Goal: Information Seeking & Learning: Learn about a topic

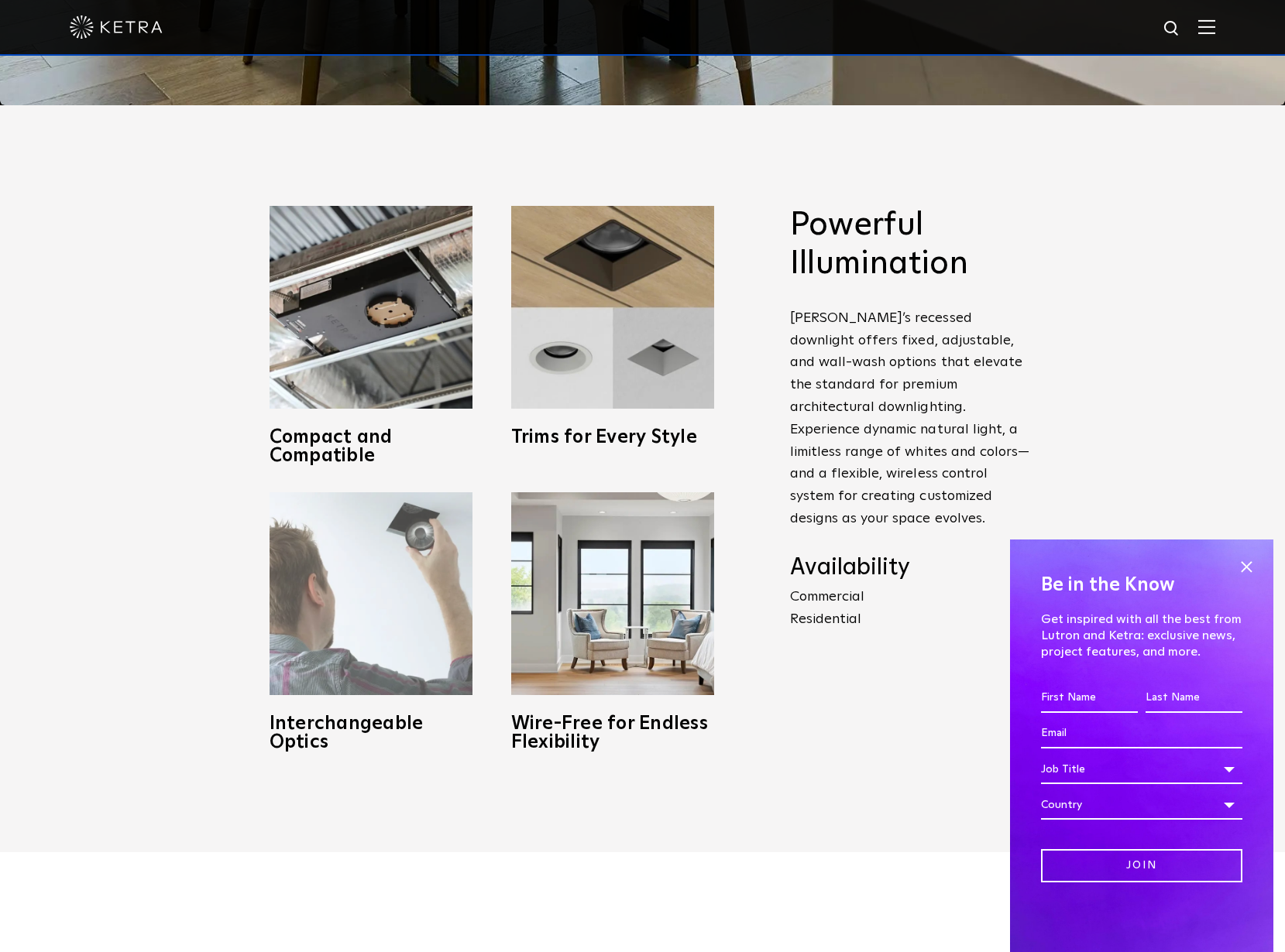
scroll to position [851, 0]
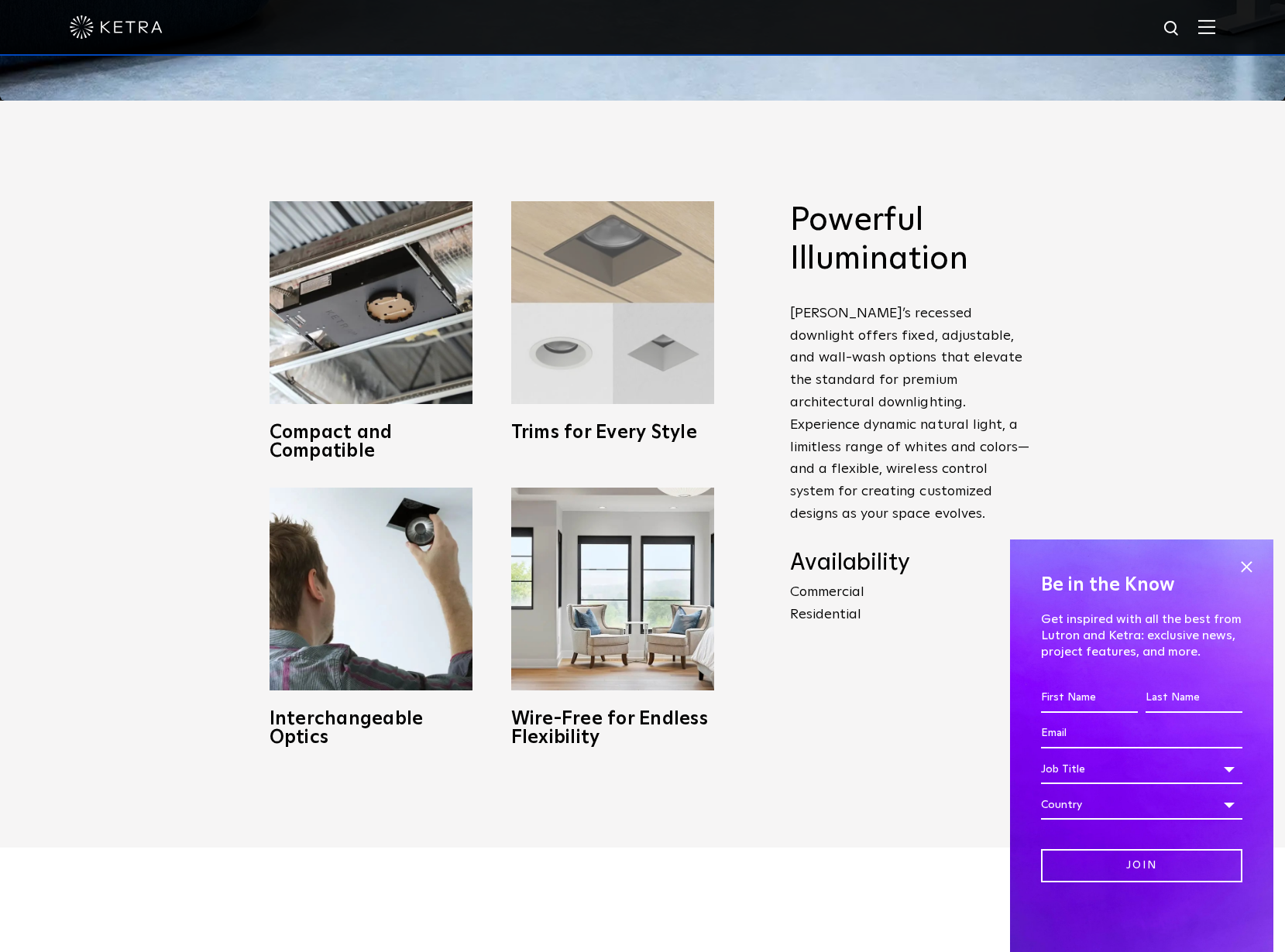
click at [578, 354] on img at bounding box center [613, 303] width 203 height 203
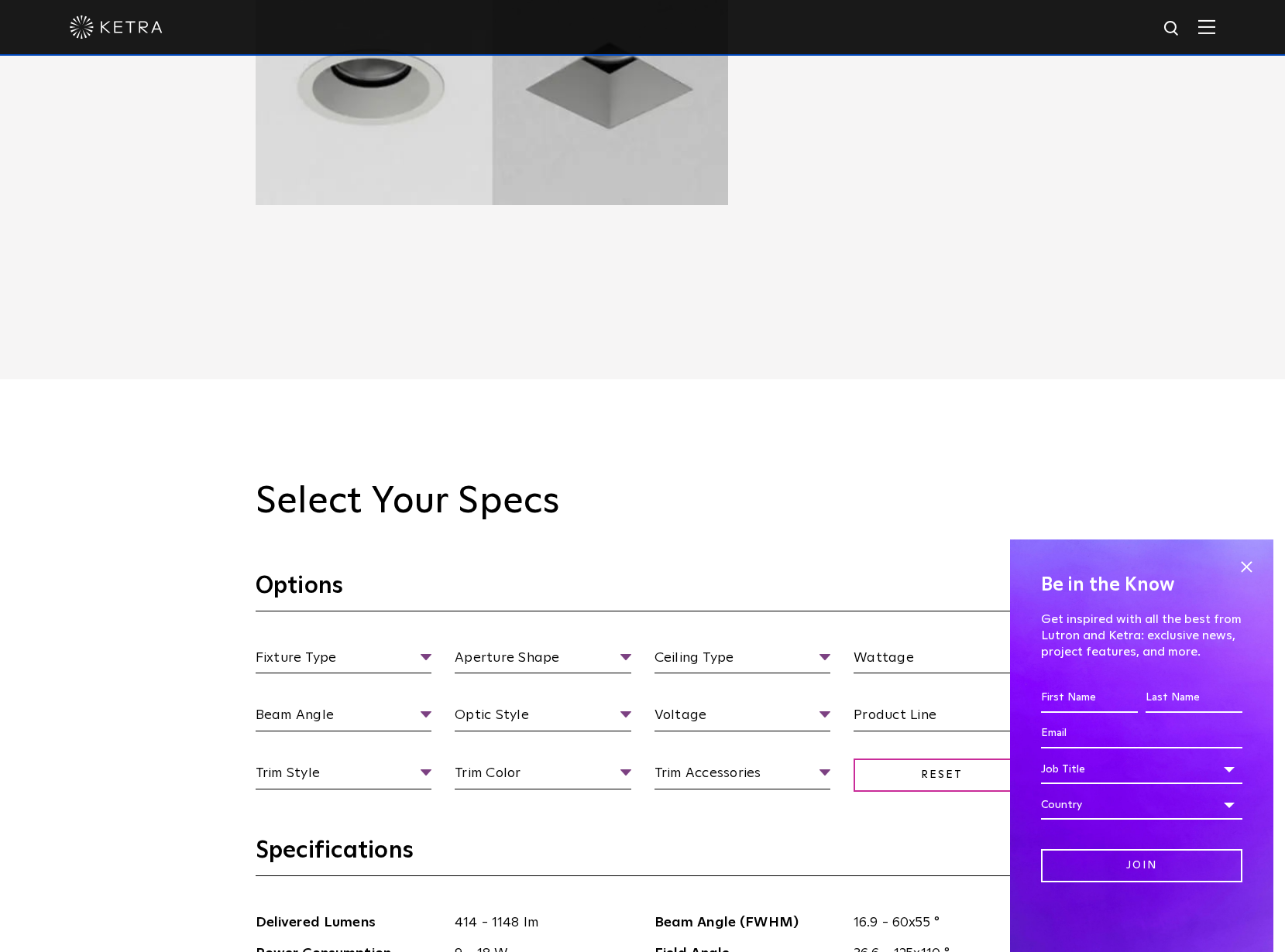
scroll to position [1471, 0]
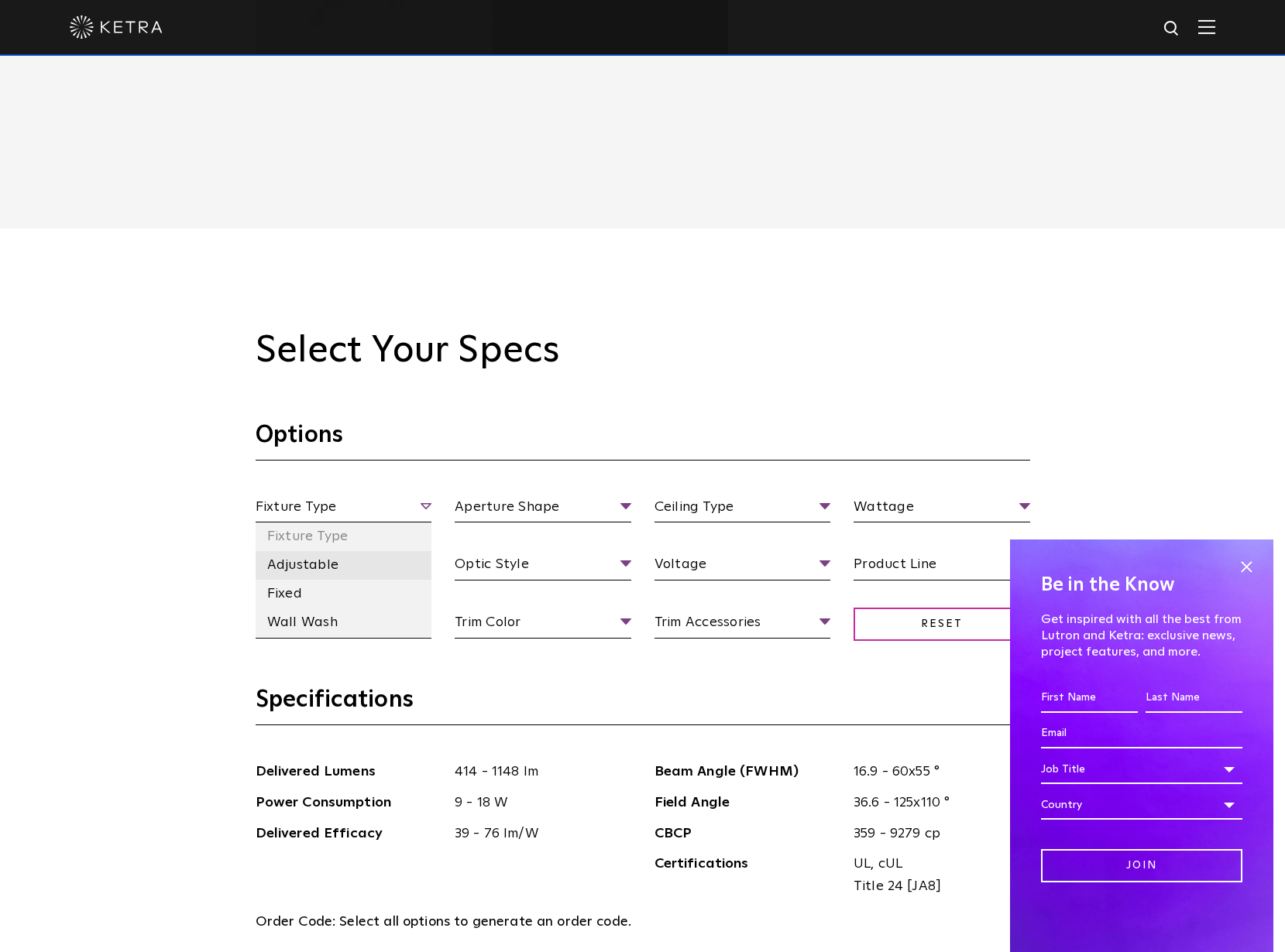
click at [303, 563] on li "Adjustable" at bounding box center [343, 565] width 176 height 29
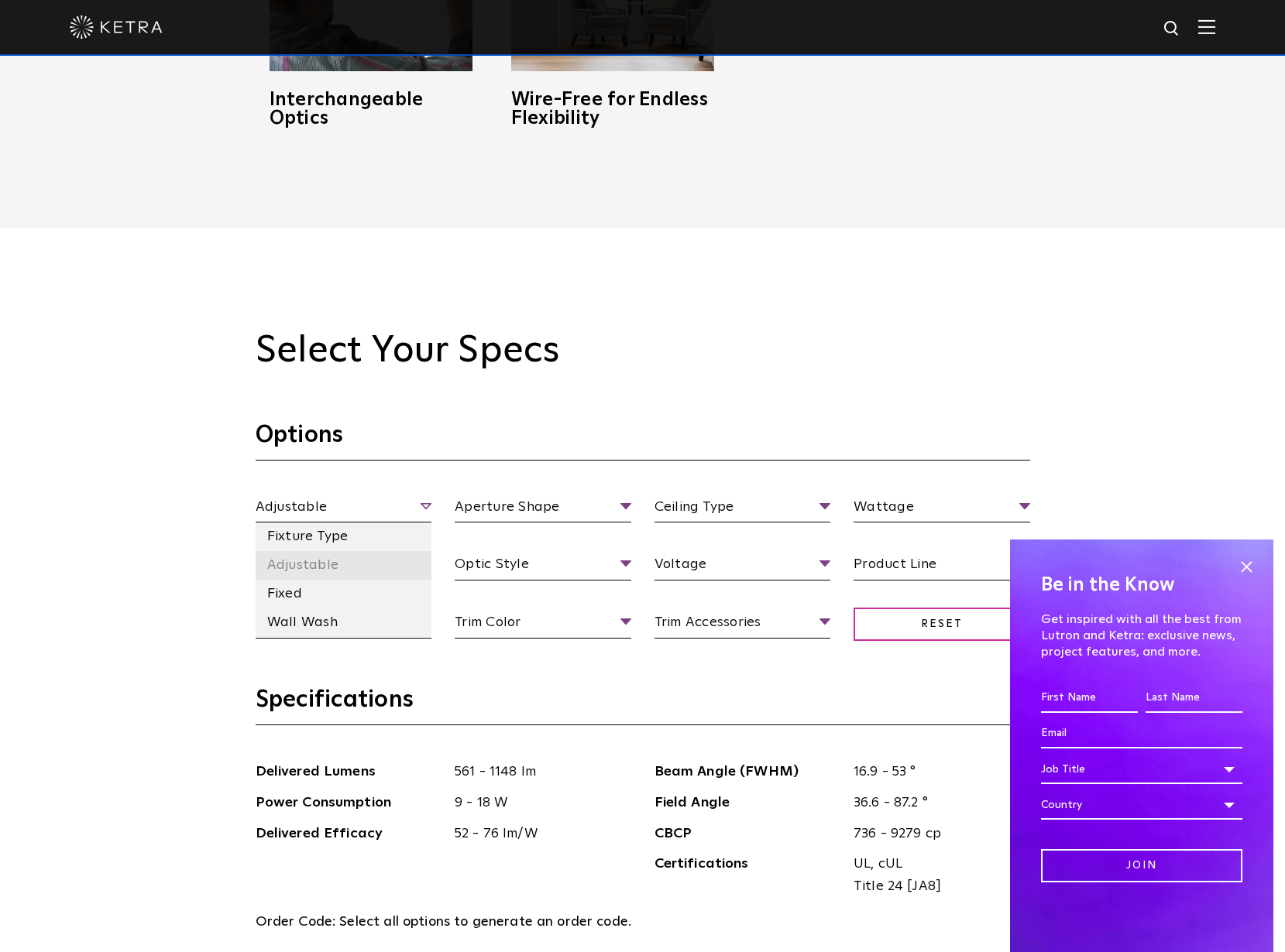
click at [306, 567] on li "Adjustable" at bounding box center [343, 565] width 176 height 29
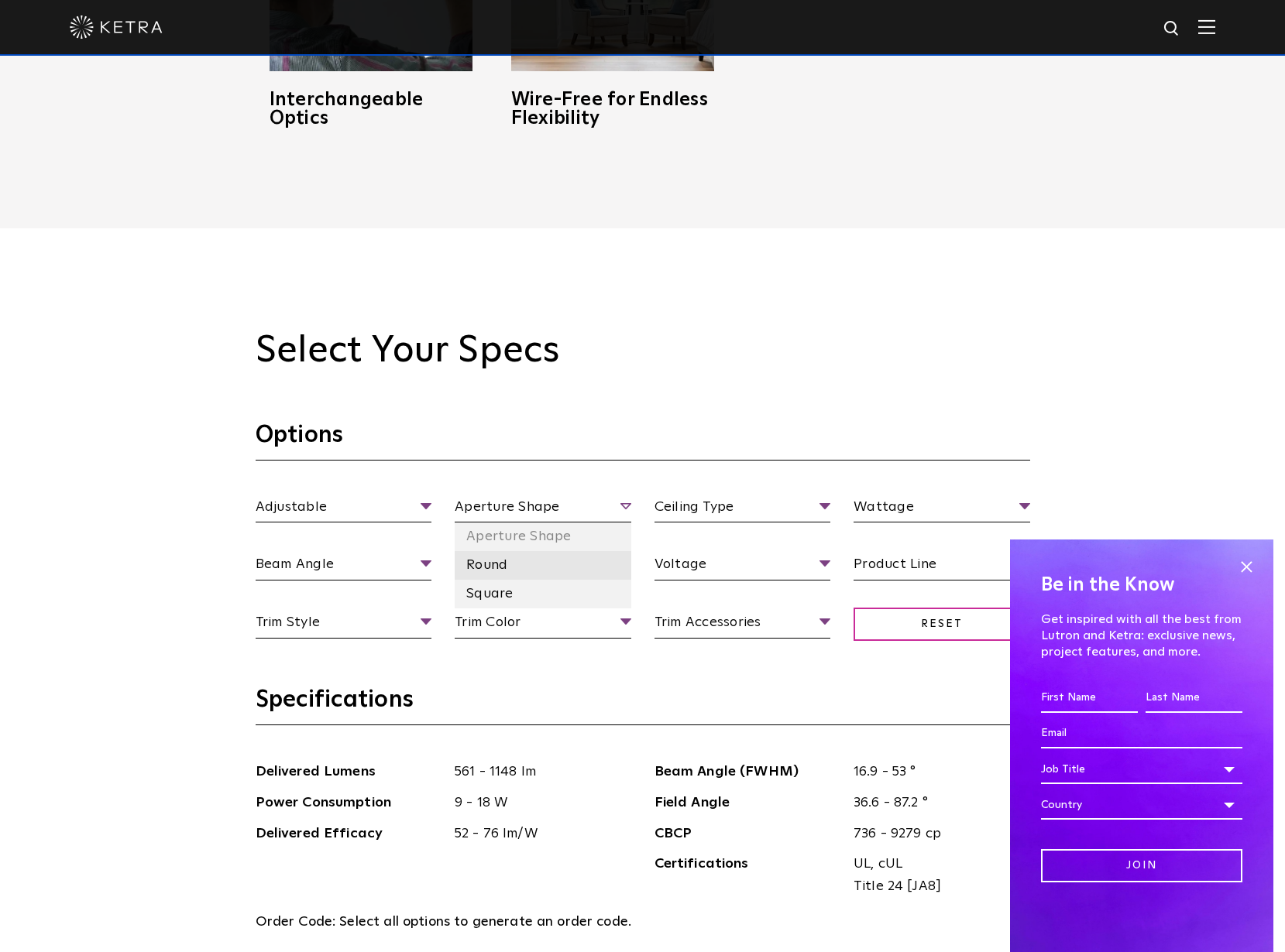
click at [492, 569] on li "Round" at bounding box center [543, 565] width 176 height 29
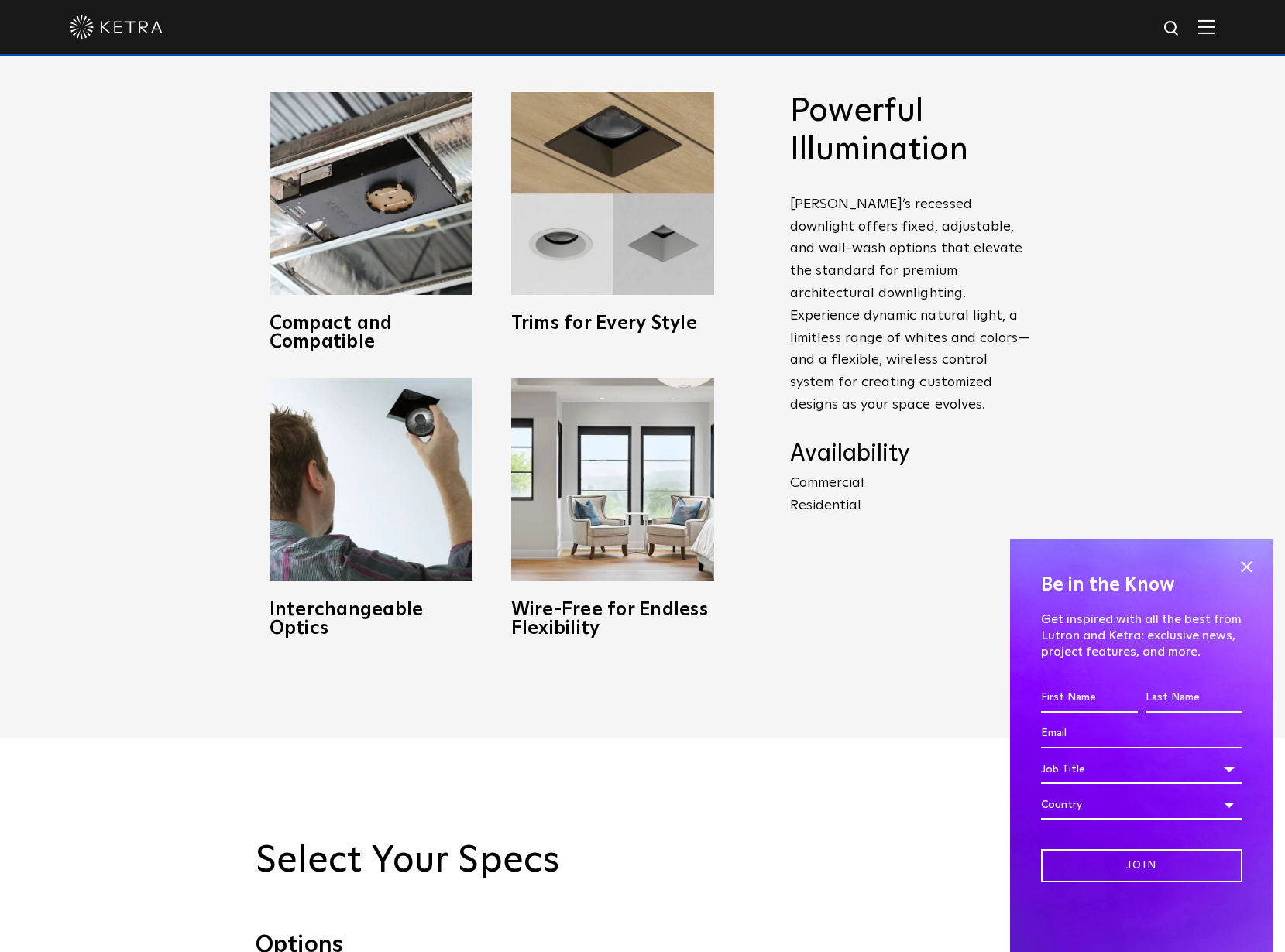
scroll to position [851, 0]
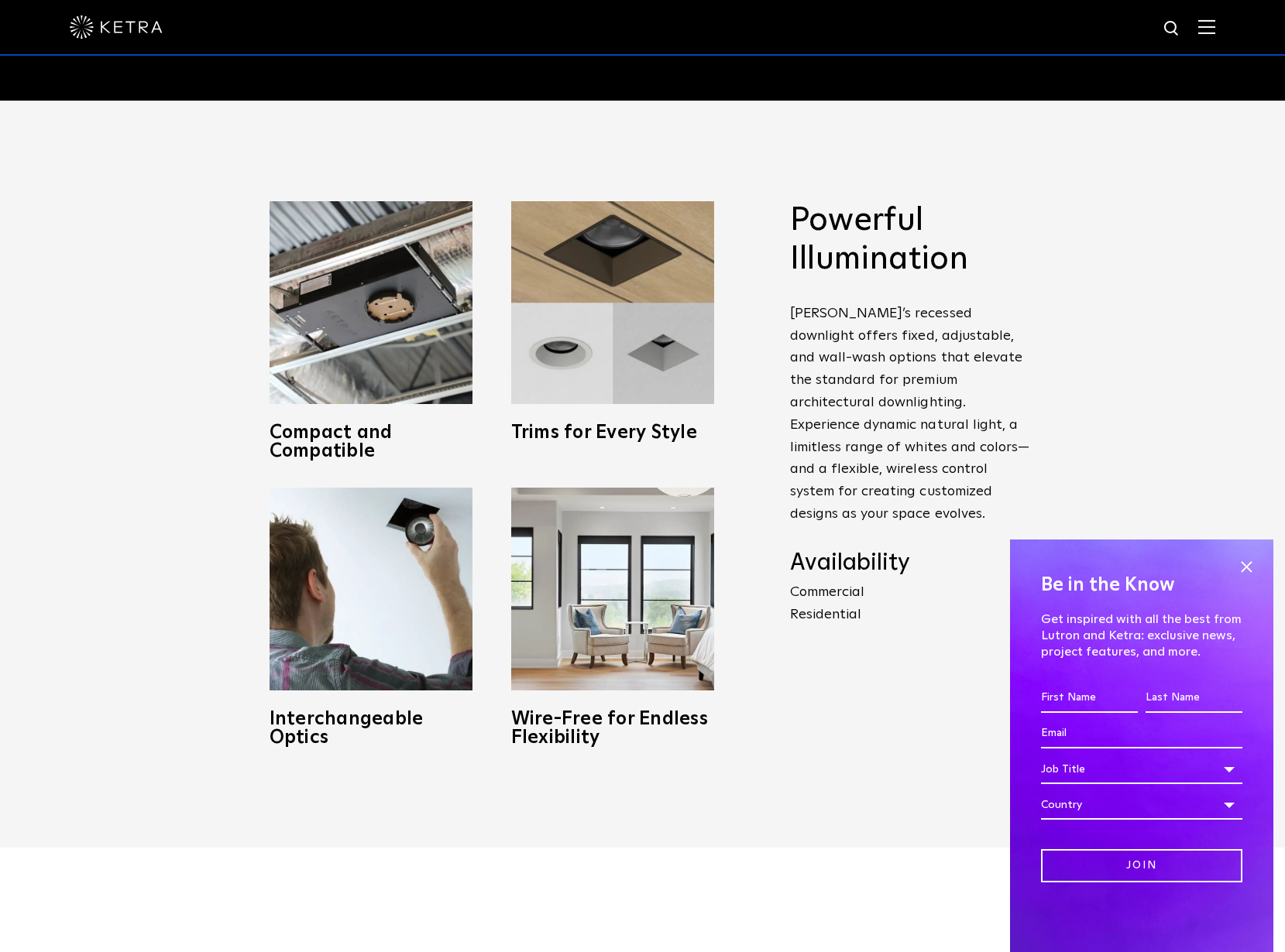
click at [818, 595] on p "Commercial Residential" at bounding box center [909, 604] width 240 height 45
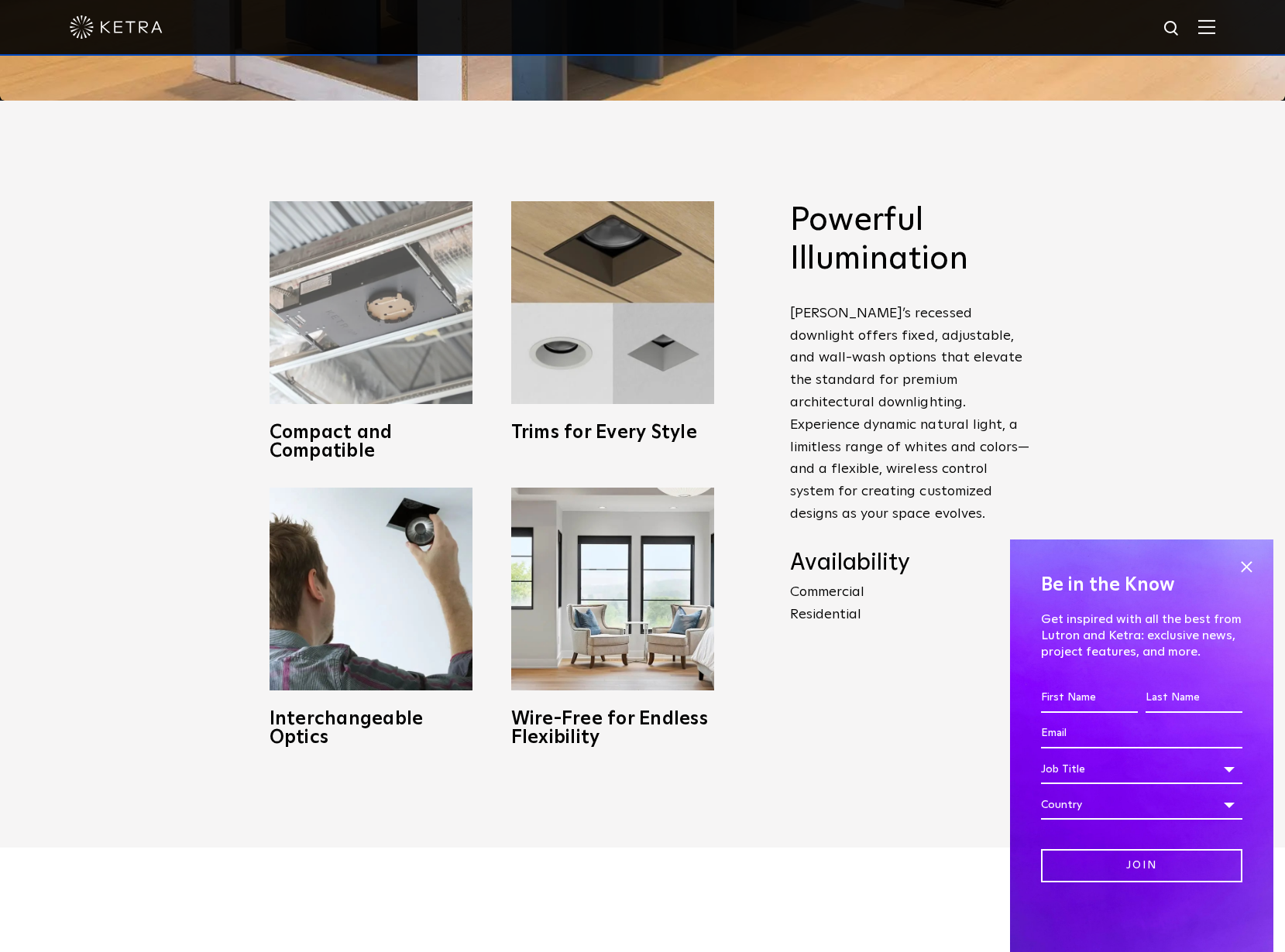
click at [381, 307] on img at bounding box center [371, 303] width 203 height 203
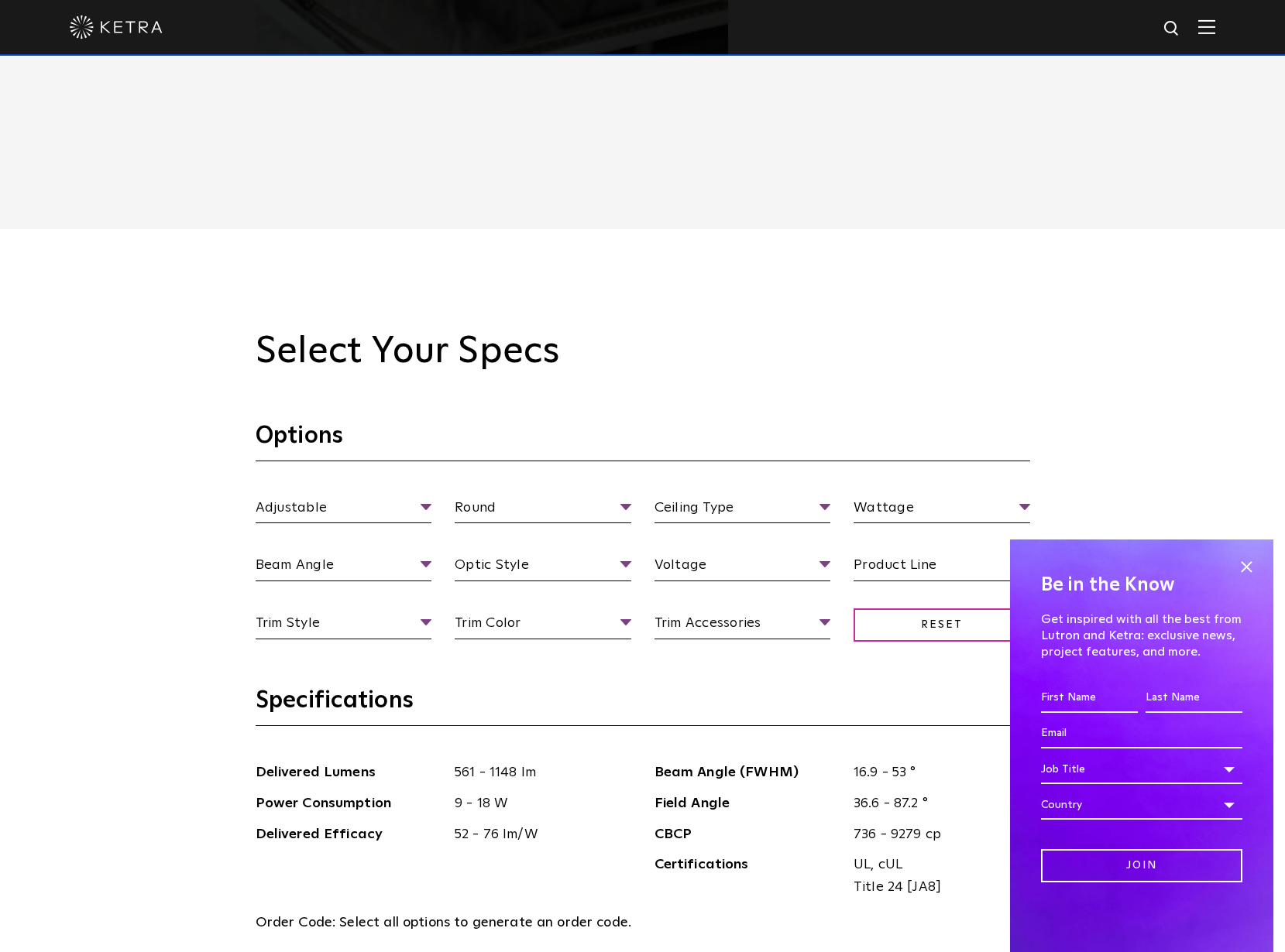
scroll to position [1471, 0]
